Goal: Find specific page/section: Find specific page/section

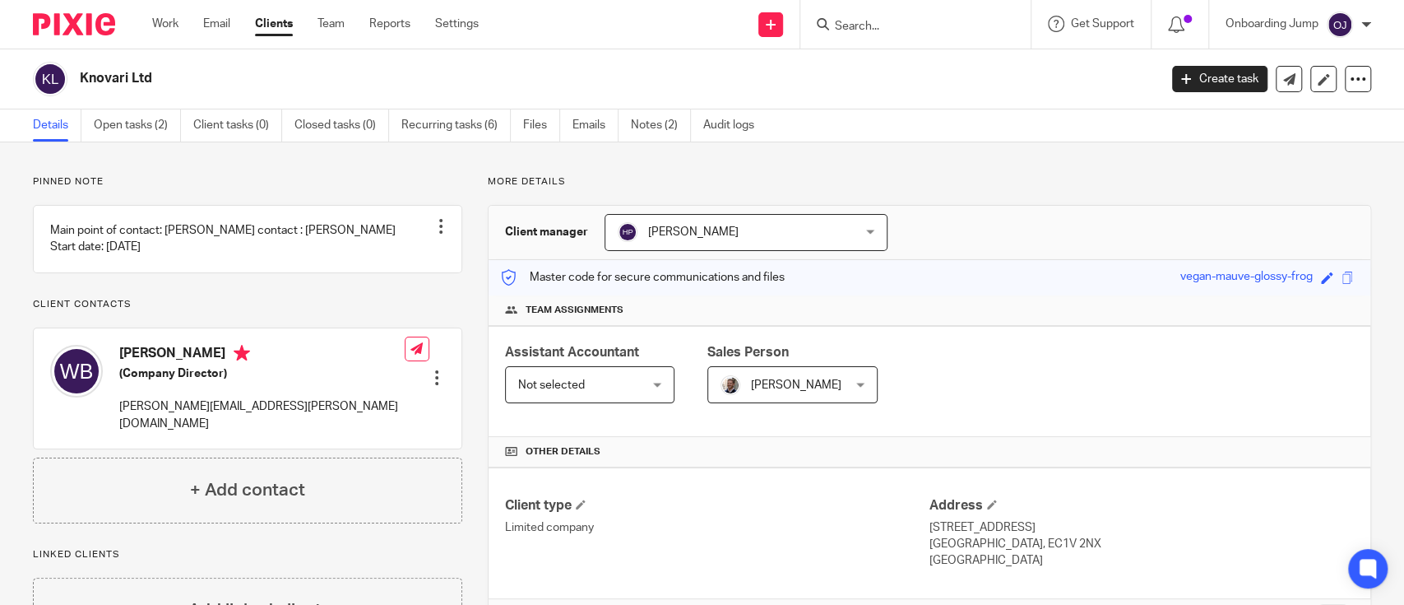
click at [864, 31] on input "Search" at bounding box center [907, 27] width 148 height 15
paste input "Money Means Limited"
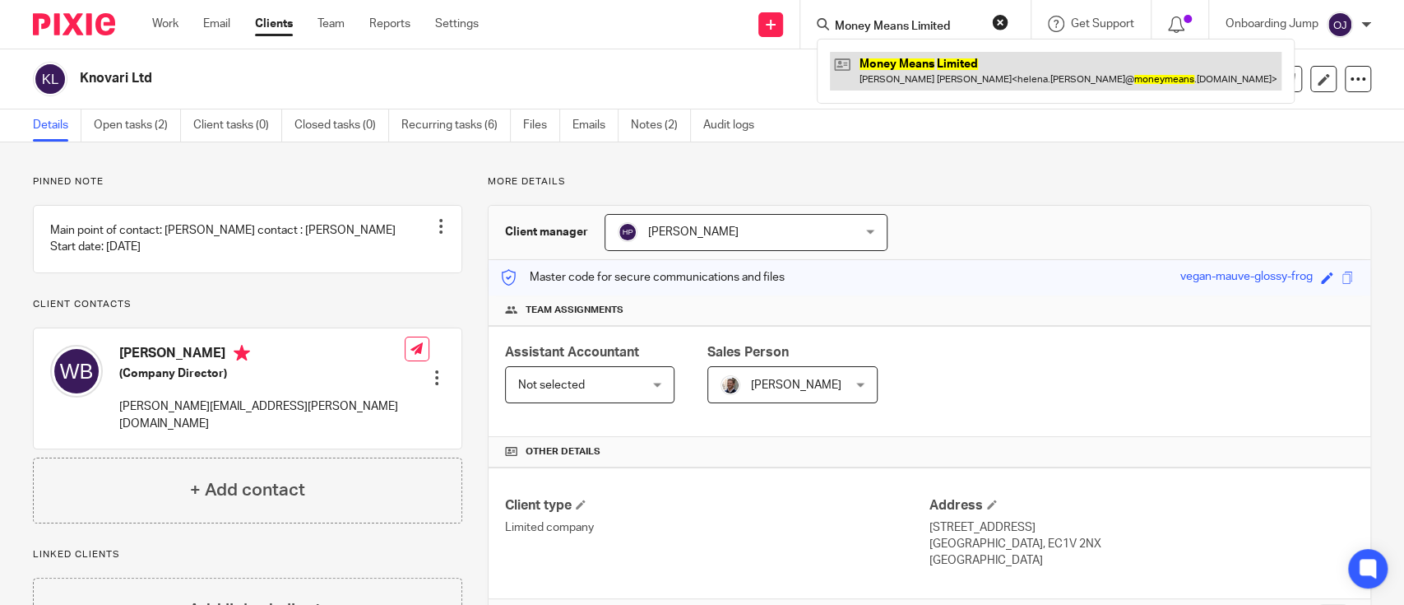
type input "Money Means Limited"
click at [878, 75] on link at bounding box center [1056, 71] width 452 height 38
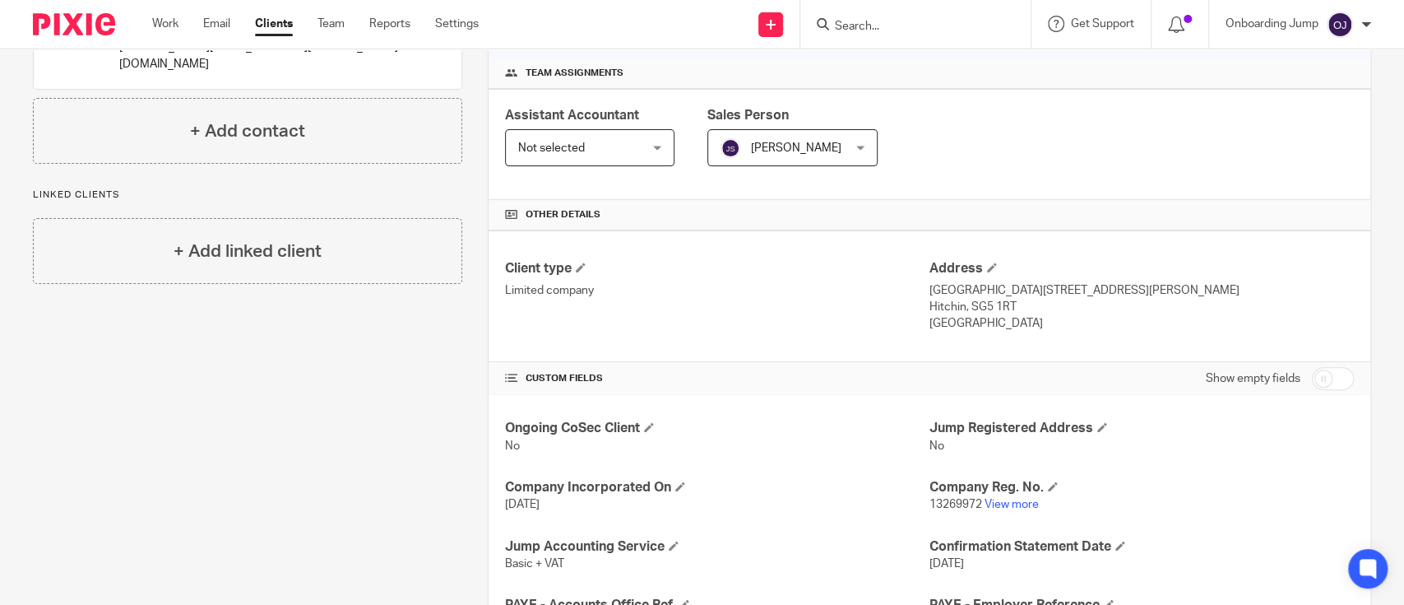
scroll to position [186, 0]
